Goal: Information Seeking & Learning: Find specific fact

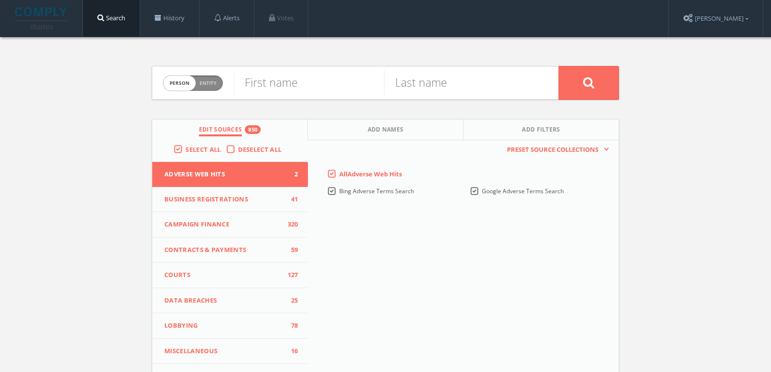
click at [195, 83] on span "Person Entity" at bounding box center [192, 83] width 59 height 15
checkbox input "true"
click at [296, 83] on input "text" at bounding box center [396, 82] width 325 height 25
paste input "Footgolf South Africa"
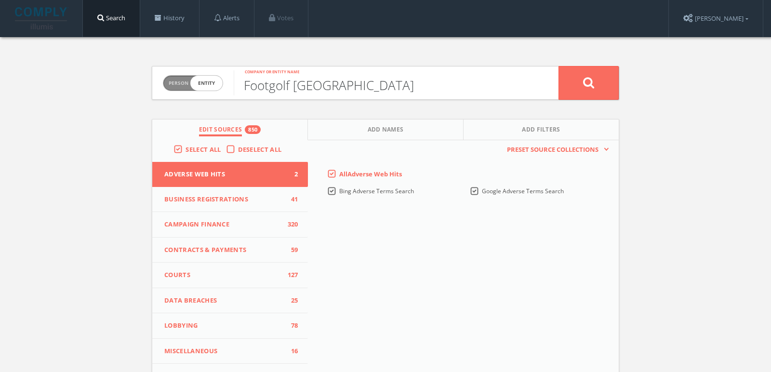
type input "Footgolf South Africa"
click at [558, 66] on button at bounding box center [588, 83] width 60 height 34
